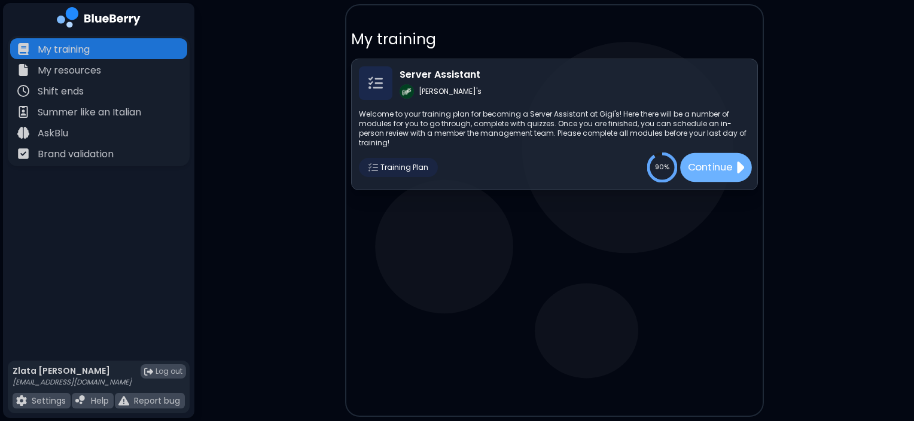
click at [723, 163] on p "Continue" at bounding box center [709, 167] width 45 height 15
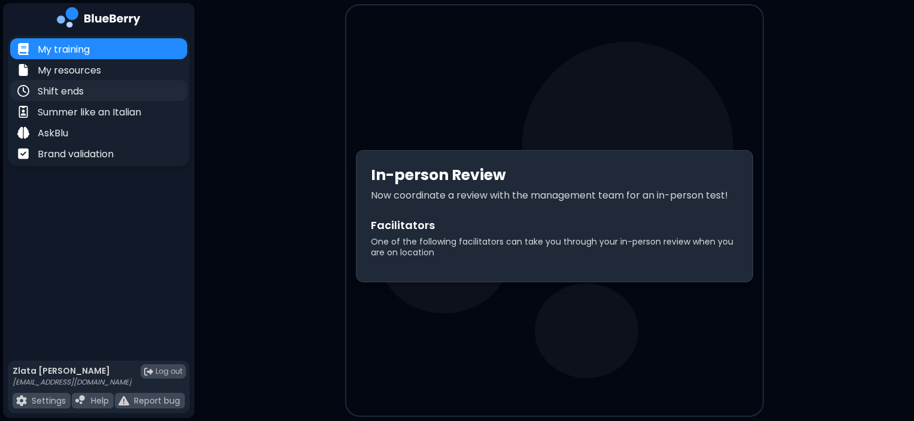
click at [100, 84] on div "Shift ends" at bounding box center [98, 90] width 177 height 21
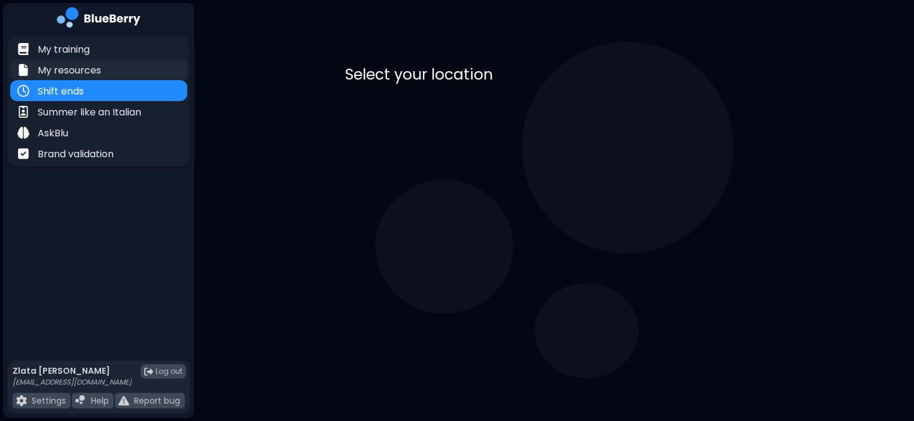
click at [84, 75] on p "My resources" at bounding box center [69, 70] width 63 height 14
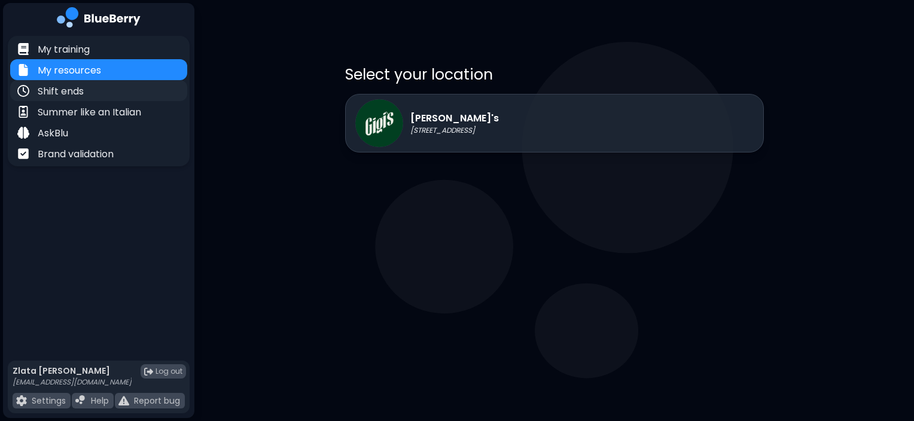
click at [90, 94] on div "Shift ends" at bounding box center [98, 90] width 177 height 21
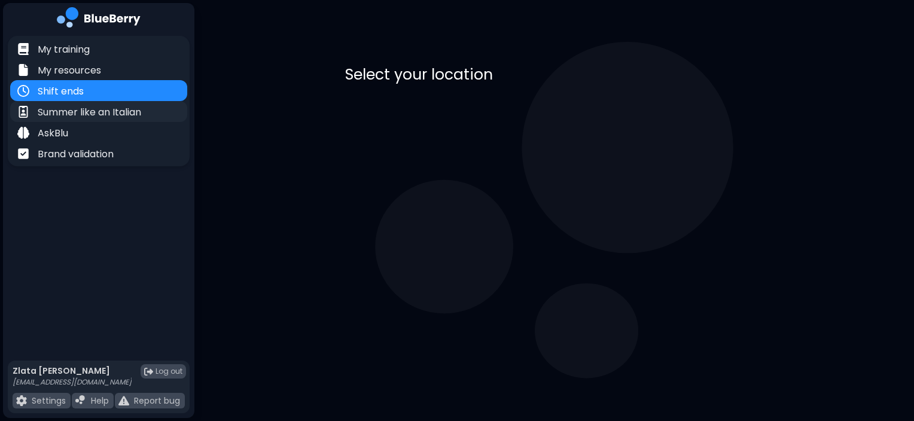
click at [94, 110] on p "Summer like an Italian" at bounding box center [89, 112] width 103 height 14
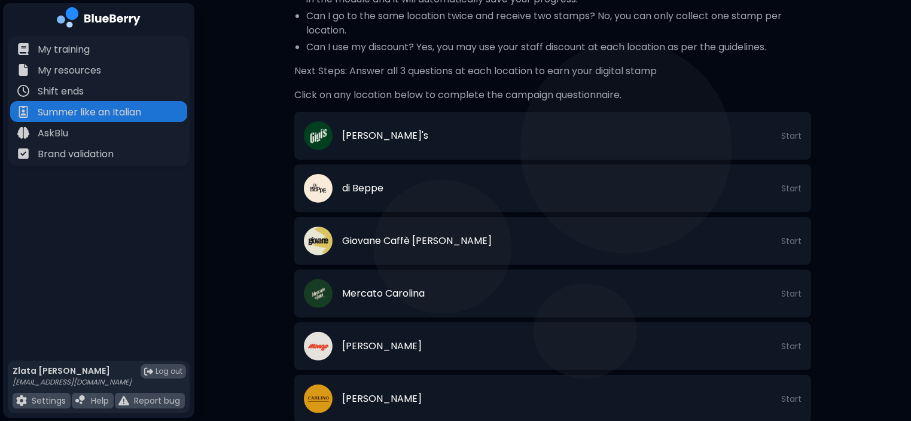
scroll to position [306, 0]
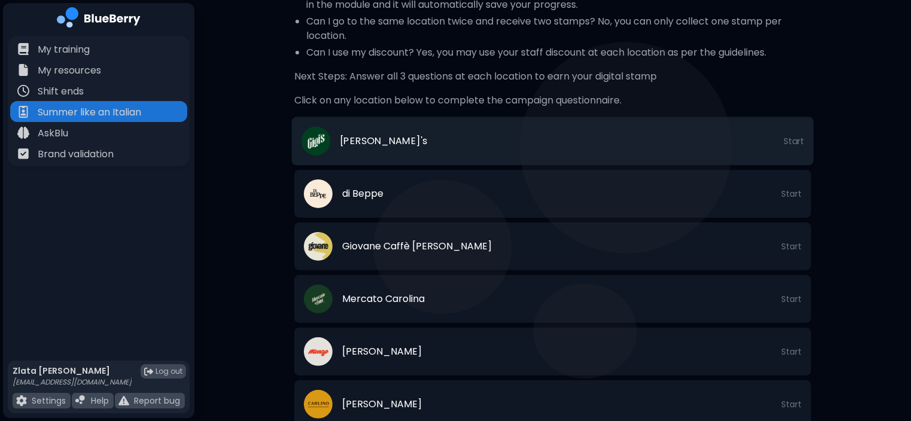
click at [375, 145] on li "[PERSON_NAME]'s Start" at bounding box center [553, 141] width 522 height 48
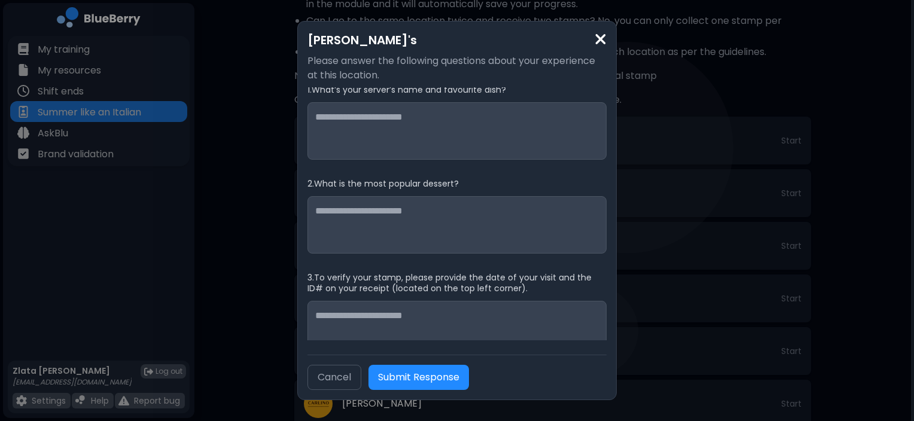
scroll to position [0, 0]
click at [591, 44] on h2 "[PERSON_NAME]'s" at bounding box center [456, 40] width 299 height 18
click at [596, 43] on img at bounding box center [600, 39] width 12 height 16
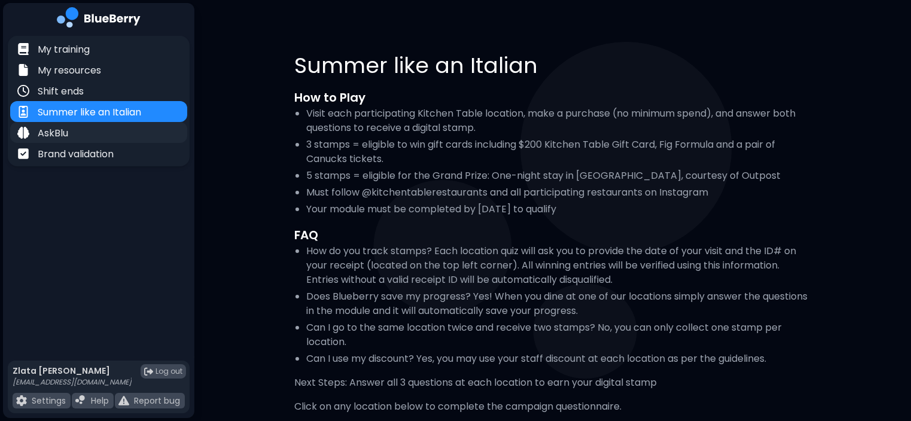
click at [99, 133] on div "AskBlu" at bounding box center [98, 132] width 177 height 21
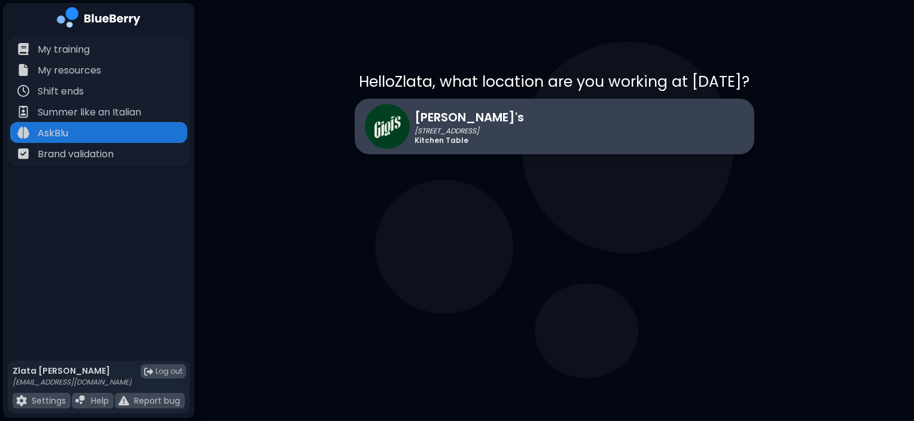
click at [475, 134] on p "[STREET_ADDRESS]" at bounding box center [468, 131] width 109 height 10
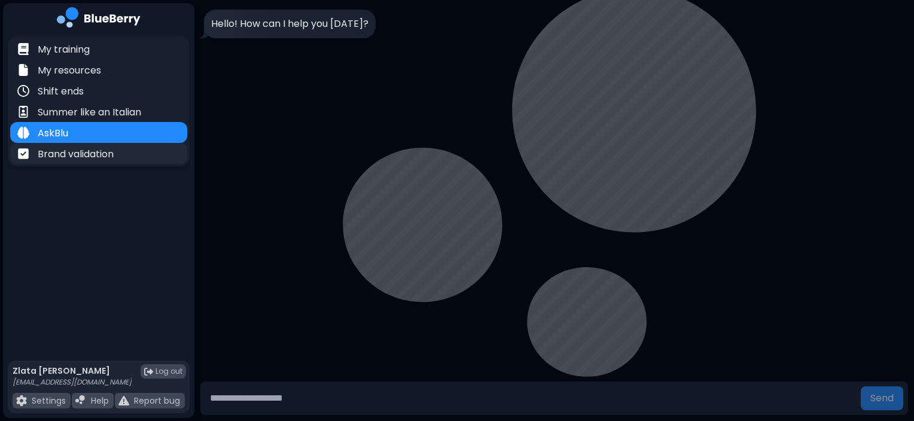
click at [96, 158] on p "Brand validation" at bounding box center [76, 154] width 76 height 14
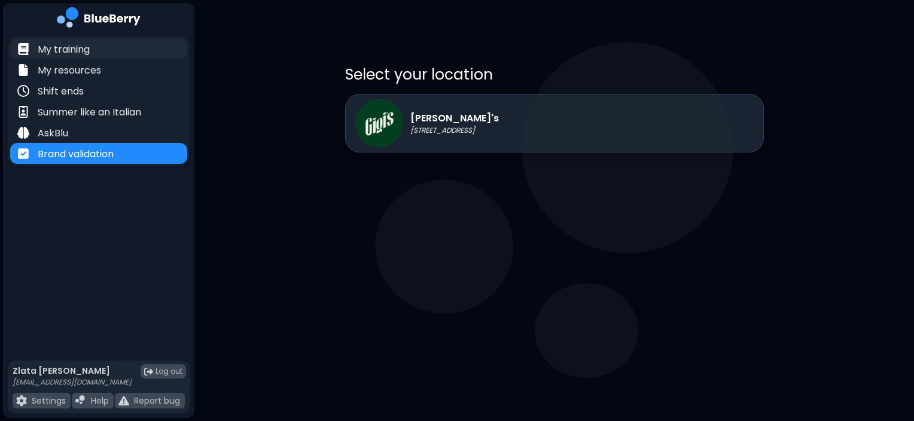
click at [79, 47] on p "My training" at bounding box center [64, 49] width 52 height 14
